Goal: Find specific page/section: Find specific page/section

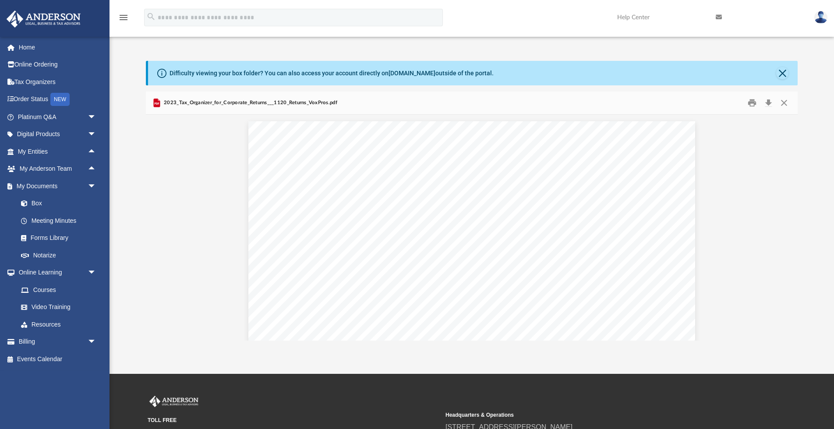
scroll to position [294, 0]
click at [28, 47] on link "Home" at bounding box center [57, 48] width 103 height 18
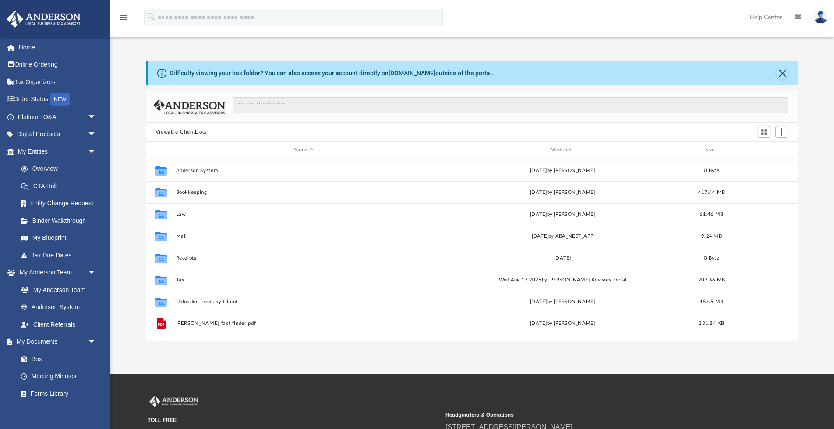
scroll to position [199, 652]
click at [27, 43] on link "Home" at bounding box center [57, 48] width 103 height 18
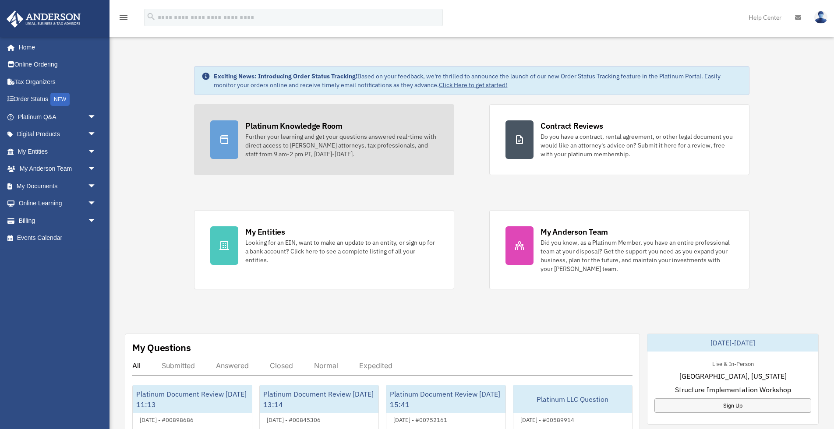
click at [299, 128] on div "Platinum Knowledge Room" at bounding box center [293, 125] width 97 height 11
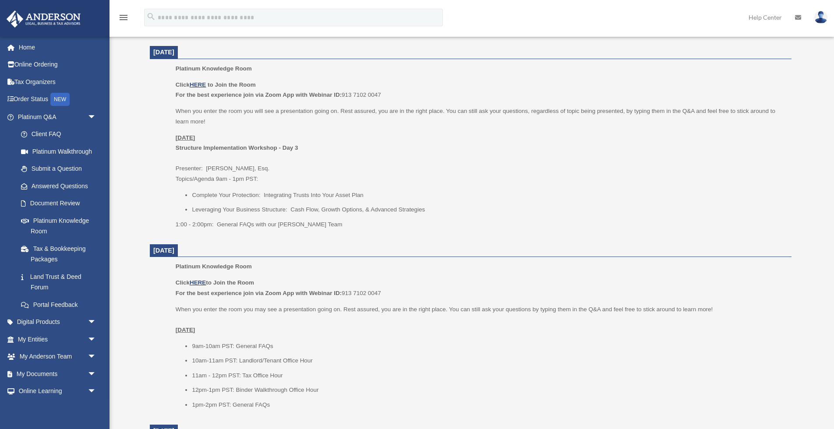
scroll to position [344, 0]
click at [199, 84] on u "HERE" at bounding box center [198, 84] width 16 height 7
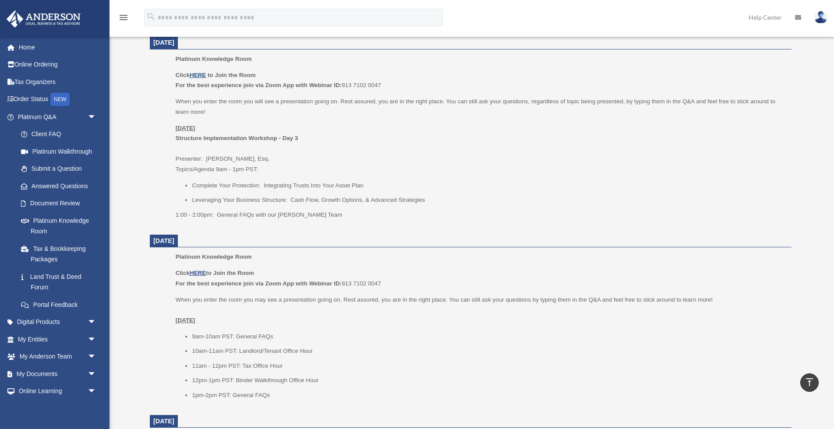
scroll to position [348, 0]
